Goal: Information Seeking & Learning: Learn about a topic

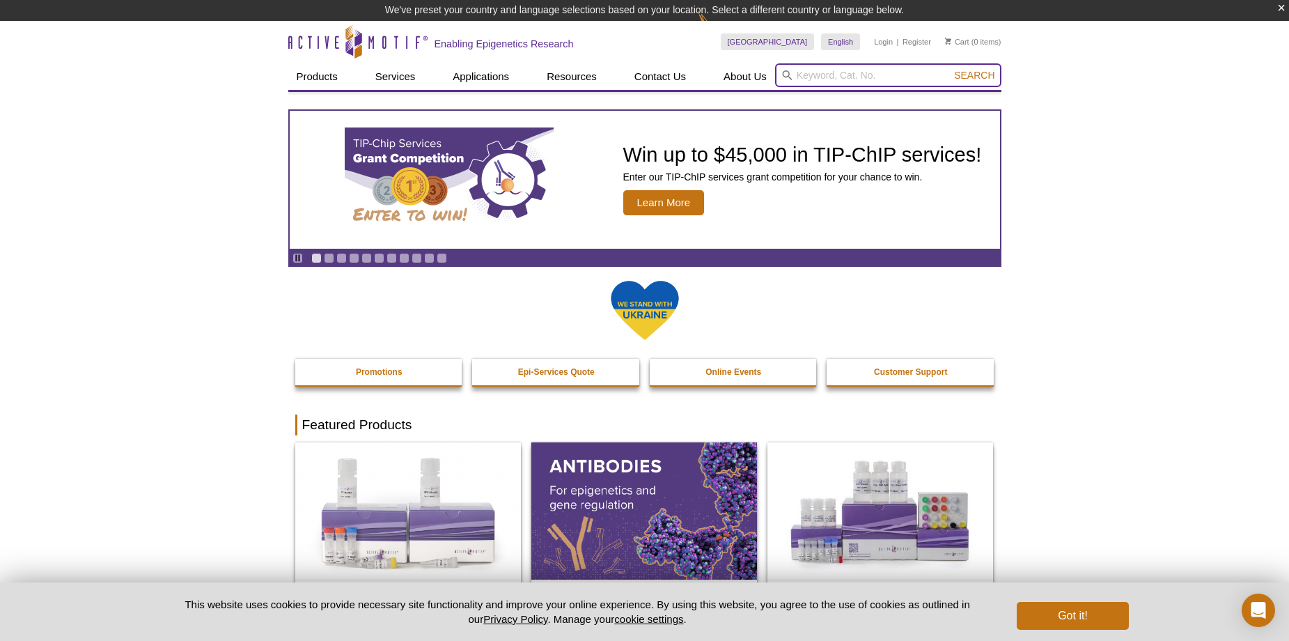
click at [850, 72] on input "search" at bounding box center [888, 75] width 226 height 24
paste input "53009"
type input "53009"
click at [950, 69] on button "Search" at bounding box center [974, 75] width 49 height 13
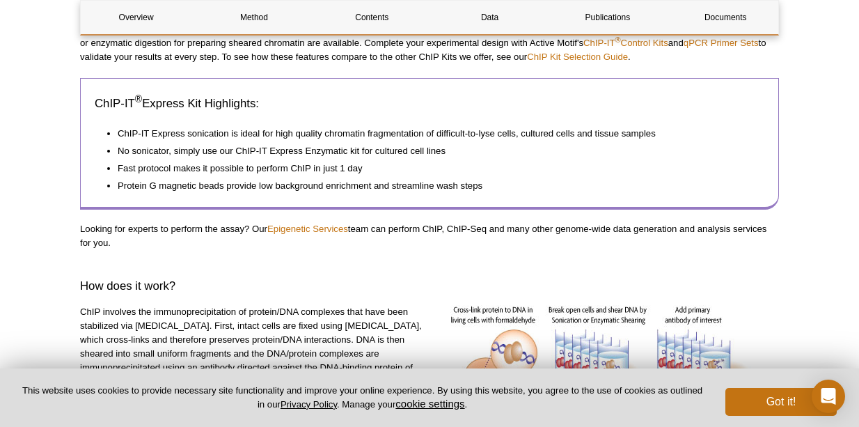
scroll to position [557, 0]
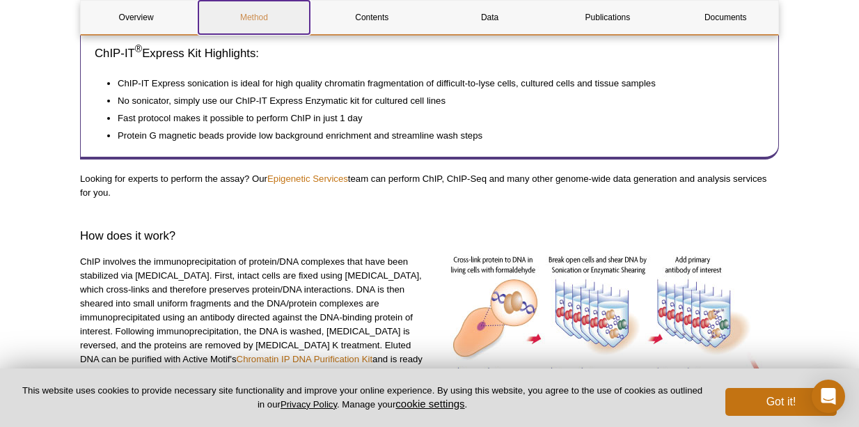
click at [276, 20] on link "Method" at bounding box center [253, 17] width 111 height 33
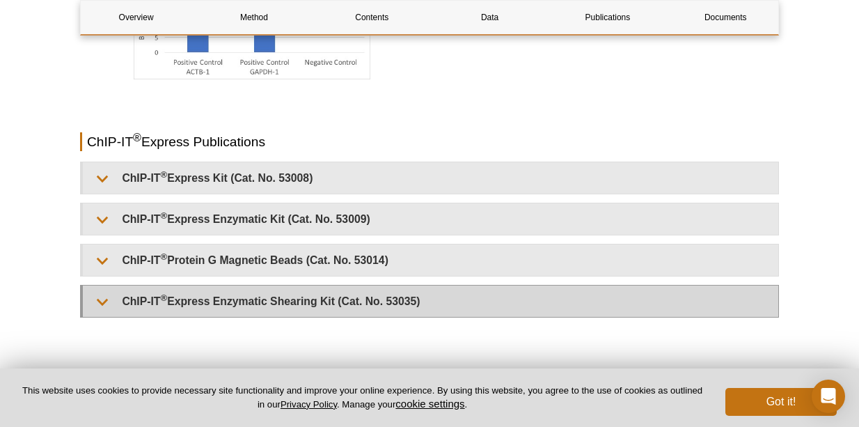
scroll to position [3312, 0]
